Goal: Task Accomplishment & Management: Complete application form

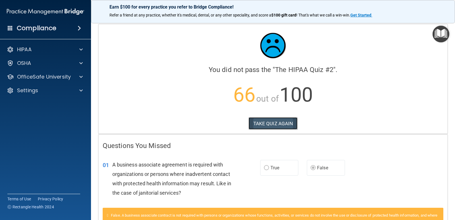
click at [276, 122] on button "TAKE QUIZ AGAIN" at bounding box center [273, 123] width 49 height 13
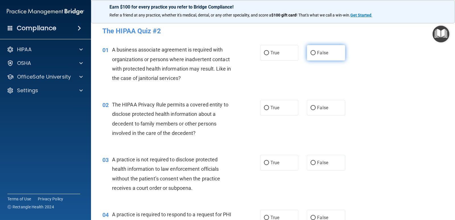
click at [311, 51] on input "False" at bounding box center [313, 53] width 5 height 4
radio input "true"
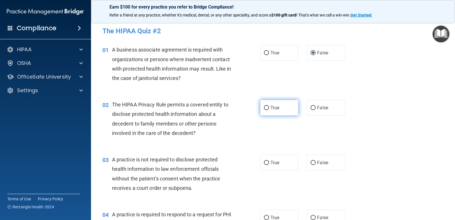
click at [264, 107] on input "True" at bounding box center [266, 108] width 5 height 4
radio input "true"
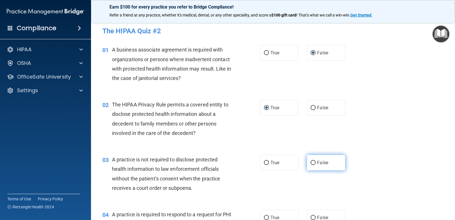
click at [311, 163] on input "False" at bounding box center [313, 163] width 5 height 4
radio input "true"
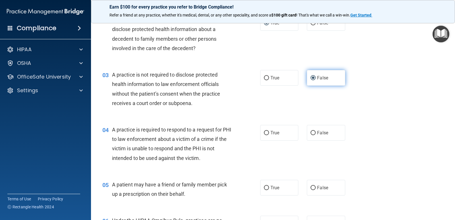
scroll to position [85, 0]
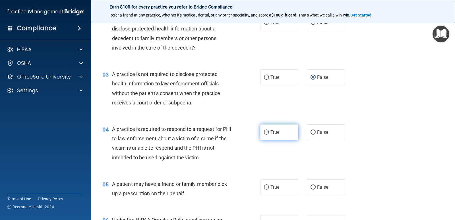
click at [264, 132] on input "True" at bounding box center [266, 132] width 5 height 4
radio input "true"
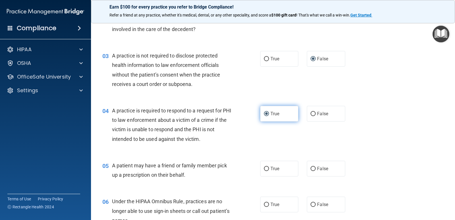
scroll to position [114, 0]
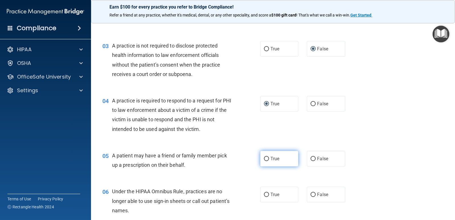
click at [264, 158] on input "True" at bounding box center [266, 159] width 5 height 4
radio input "true"
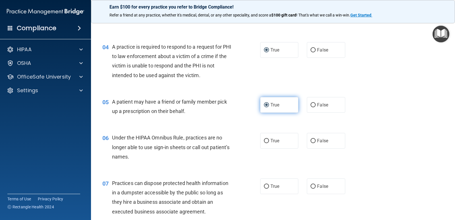
scroll to position [171, 0]
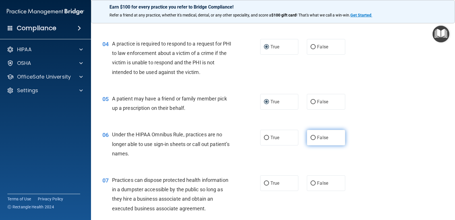
click at [311, 138] on input "False" at bounding box center [313, 138] width 5 height 4
radio input "true"
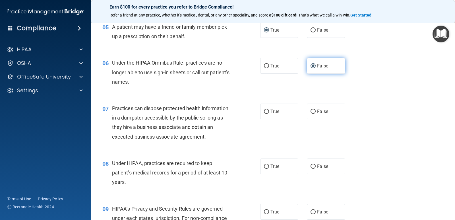
scroll to position [256, 0]
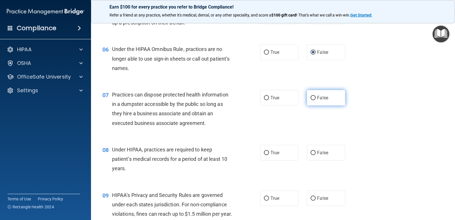
click at [311, 97] on input "False" at bounding box center [313, 98] width 5 height 4
radio input "true"
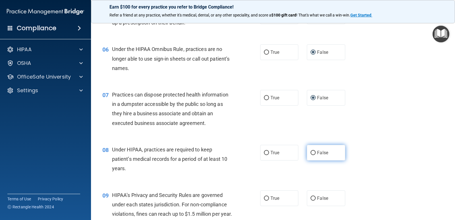
click at [311, 154] on input "False" at bounding box center [313, 153] width 5 height 4
radio input "true"
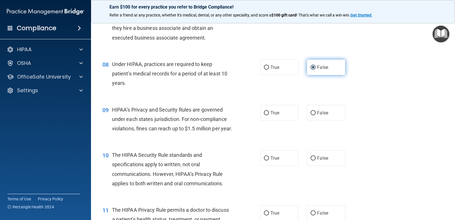
scroll to position [370, 0]
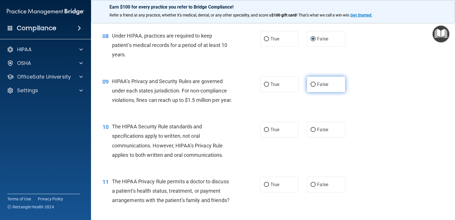
click at [311, 84] on input "False" at bounding box center [313, 84] width 5 height 4
radio input "true"
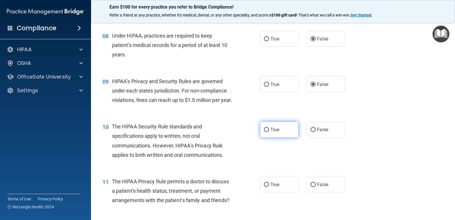
click at [264, 132] on input "True" at bounding box center [266, 130] width 5 height 4
radio input "true"
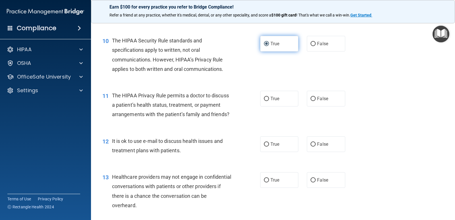
scroll to position [455, 0]
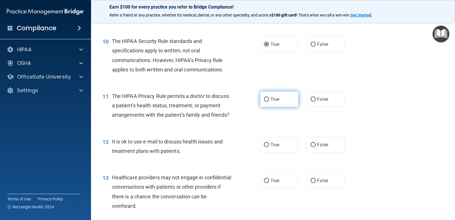
click at [266, 102] on input "True" at bounding box center [266, 99] width 5 height 4
radio input "true"
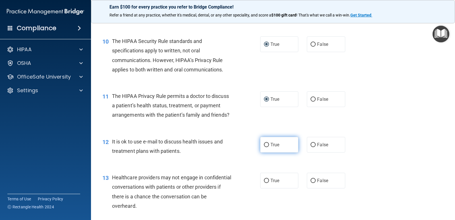
click at [264, 147] on input "True" at bounding box center [266, 145] width 5 height 4
radio input "true"
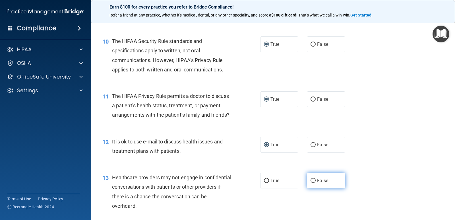
click at [311, 183] on input "False" at bounding box center [313, 181] width 5 height 4
radio input "true"
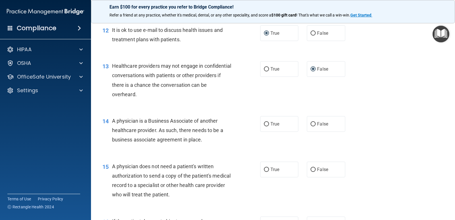
scroll to position [569, 0]
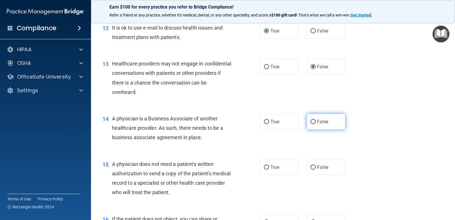
click at [312, 124] on input "False" at bounding box center [313, 122] width 5 height 4
radio input "true"
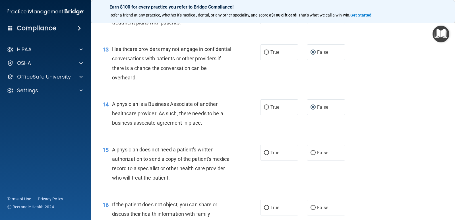
scroll to position [597, 0]
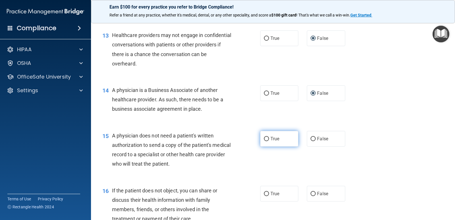
click at [264, 141] on input "True" at bounding box center [266, 139] width 5 height 4
radio input "true"
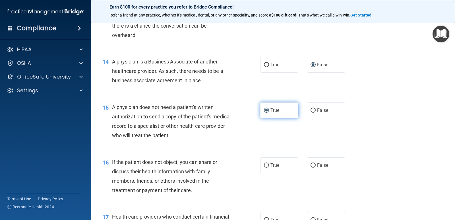
scroll to position [654, 0]
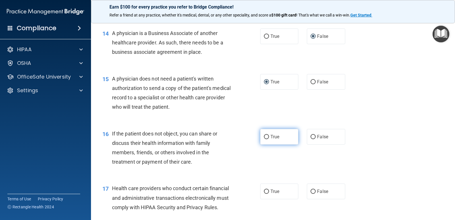
click at [264, 139] on input "True" at bounding box center [266, 137] width 5 height 4
radio input "true"
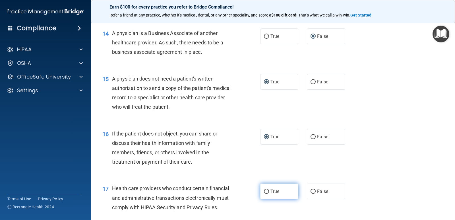
click at [266, 194] on input "True" at bounding box center [266, 191] width 5 height 4
radio input "true"
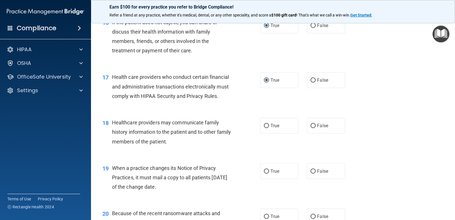
scroll to position [768, 0]
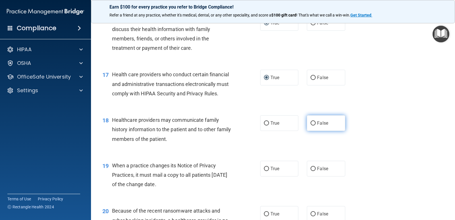
click at [311, 125] on input "False" at bounding box center [313, 123] width 5 height 4
radio input "true"
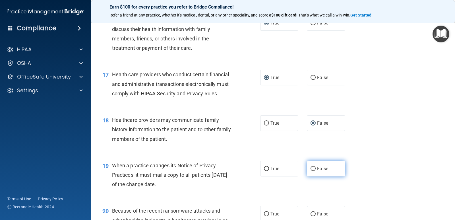
click at [311, 171] on input "False" at bounding box center [313, 169] width 5 height 4
radio input "true"
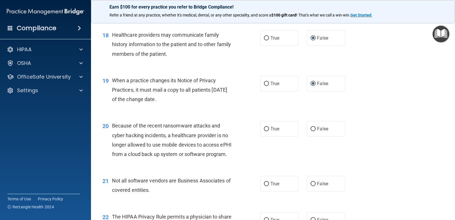
scroll to position [853, 0]
click at [311, 131] on input "False" at bounding box center [313, 129] width 5 height 4
radio input "true"
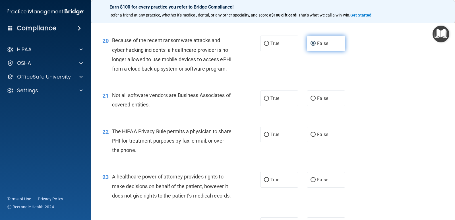
scroll to position [939, 0]
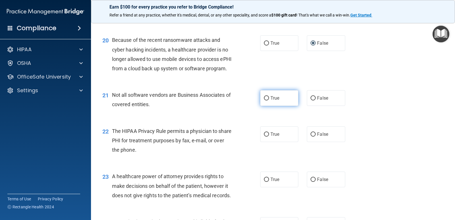
click at [264, 100] on input "True" at bounding box center [266, 98] width 5 height 4
radio input "true"
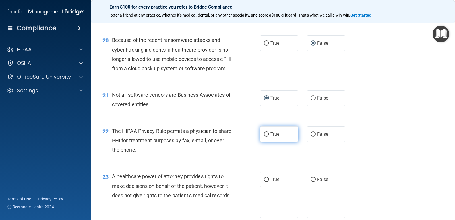
click at [265, 137] on input "True" at bounding box center [266, 134] width 5 height 4
radio input "true"
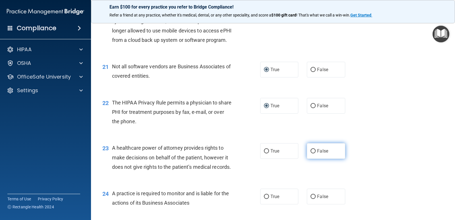
click at [312, 153] on input "False" at bounding box center [313, 151] width 5 height 4
radio input "true"
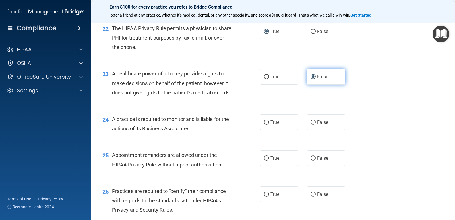
scroll to position [1052, 0]
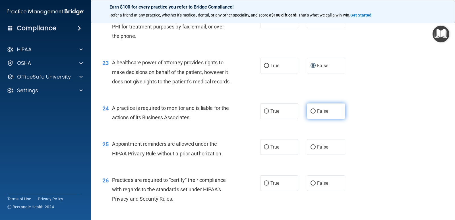
click at [311, 113] on input "False" at bounding box center [313, 111] width 5 height 4
radio input "true"
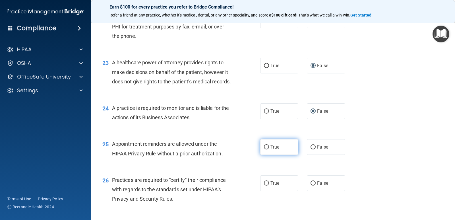
click at [264, 149] on input "True" at bounding box center [266, 147] width 5 height 4
radio input "true"
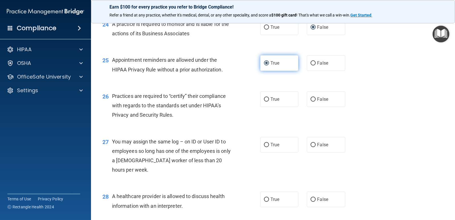
scroll to position [1138, 0]
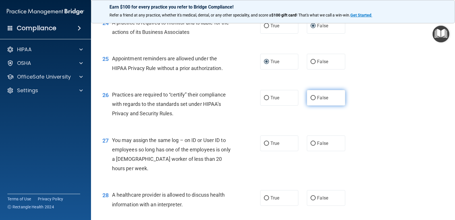
click at [311, 100] on input "False" at bounding box center [313, 98] width 5 height 4
radio input "true"
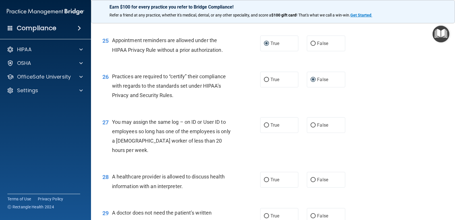
scroll to position [1166, 0]
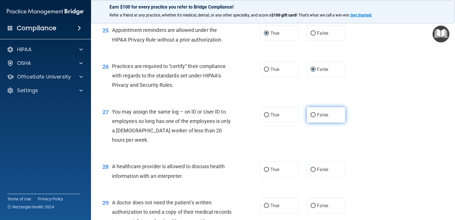
click at [311, 117] on input "False" at bounding box center [313, 115] width 5 height 4
radio input "true"
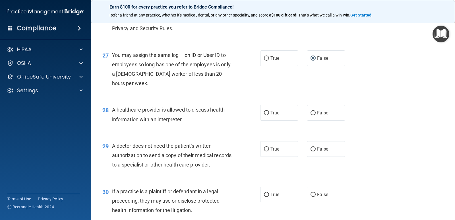
scroll to position [1223, 0]
click at [266, 115] on input "True" at bounding box center [266, 113] width 5 height 4
radio input "true"
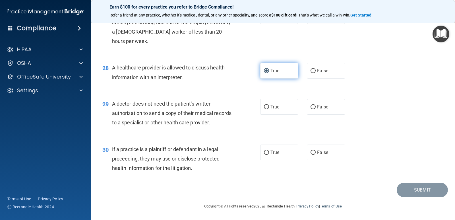
scroll to position [1280, 0]
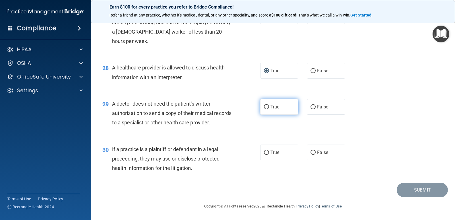
click at [264, 109] on input "True" at bounding box center [266, 107] width 5 height 4
radio input "true"
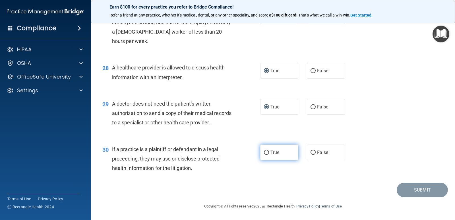
click at [266, 155] on input "True" at bounding box center [266, 152] width 5 height 4
radio input "true"
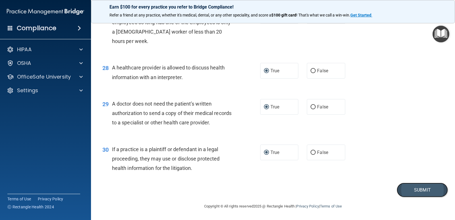
click at [412, 197] on button "Submit" at bounding box center [422, 190] width 51 height 15
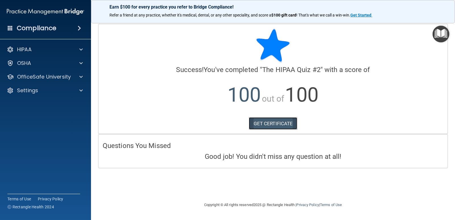
click at [270, 124] on link "GET CERTIFICATE" at bounding box center [273, 123] width 49 height 13
click at [440, 33] on img "Open Resource Center" at bounding box center [441, 34] width 17 height 17
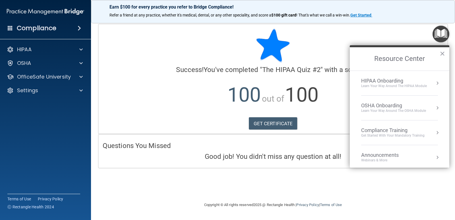
click at [390, 130] on div "Compliance Training" at bounding box center [392, 130] width 63 height 6
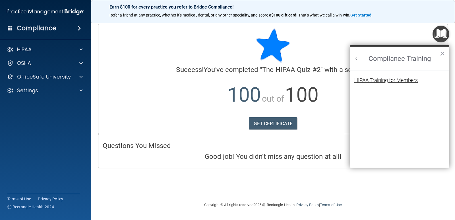
click at [370, 80] on div "HIPAA Training for Members" at bounding box center [385, 80] width 63 height 5
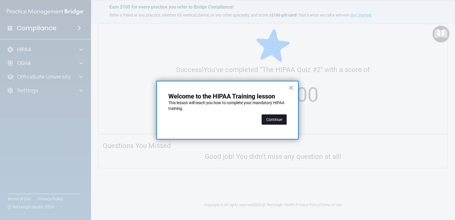
click at [276, 121] on button "Continue" at bounding box center [274, 119] width 25 height 10
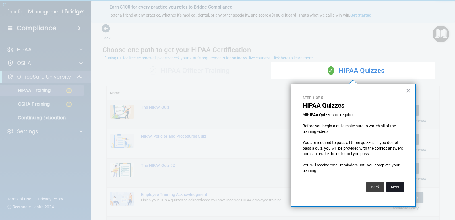
click at [392, 187] on button "Next" at bounding box center [395, 187] width 17 height 10
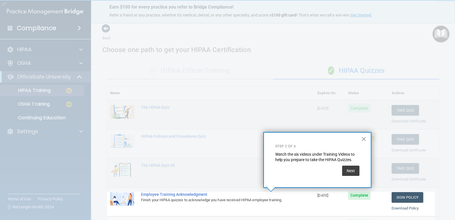
scroll to position [60, 0]
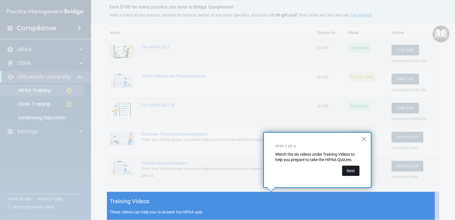
click at [353, 168] on button "Next" at bounding box center [350, 171] width 17 height 10
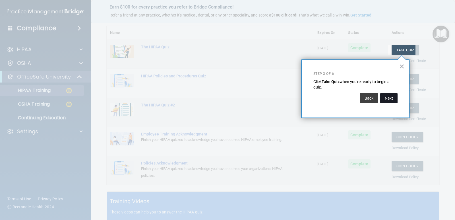
click at [385, 96] on button "Next" at bounding box center [388, 98] width 17 height 10
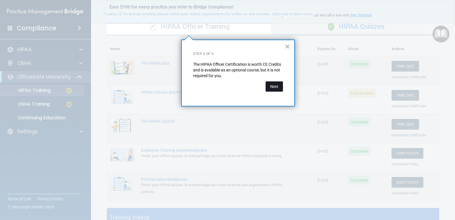
click at [275, 87] on button "Next" at bounding box center [274, 86] width 17 height 10
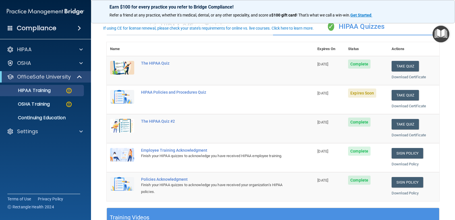
scroll to position [16, 0]
